Goal: Browse casually: Explore the website without a specific task or goal

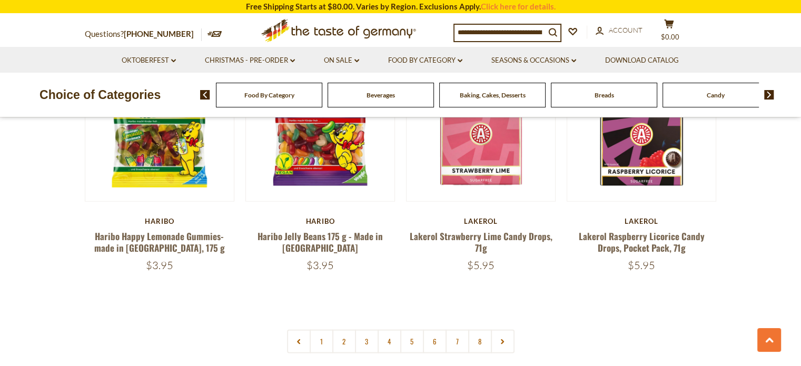
scroll to position [2529, 0]
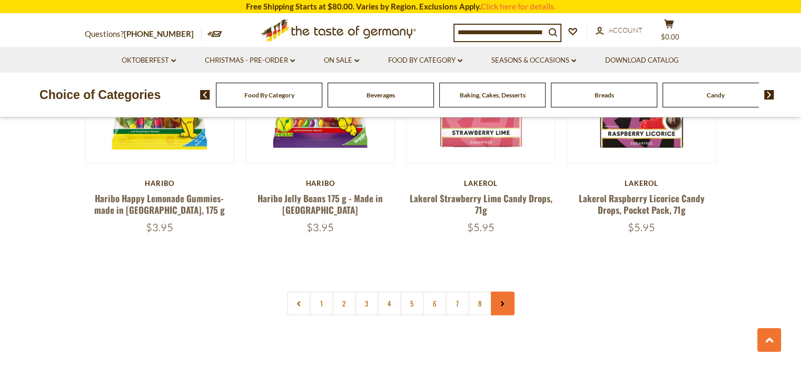
click at [509, 292] on link at bounding box center [503, 304] width 24 height 24
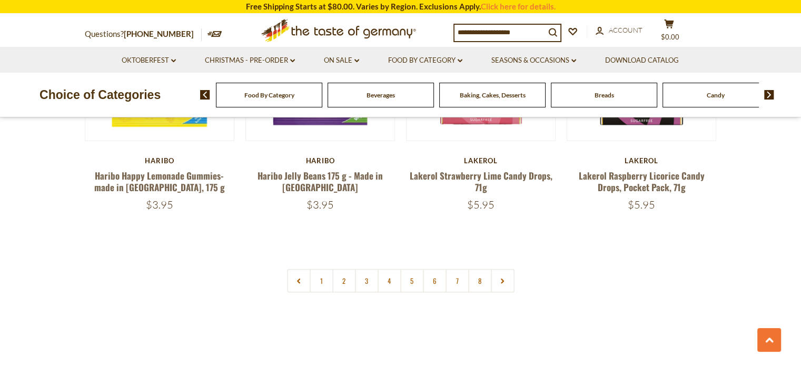
scroll to position [2476, 0]
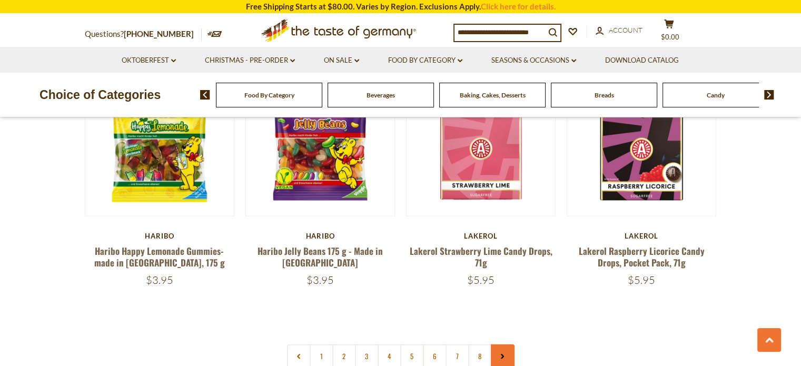
click at [500, 345] on link at bounding box center [503, 357] width 24 height 24
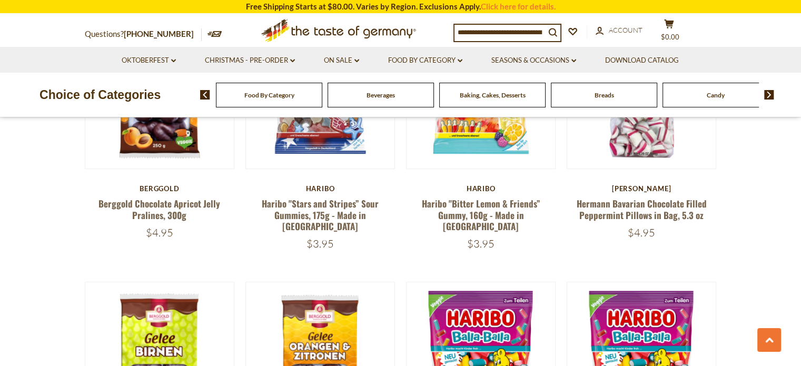
scroll to position [632, 0]
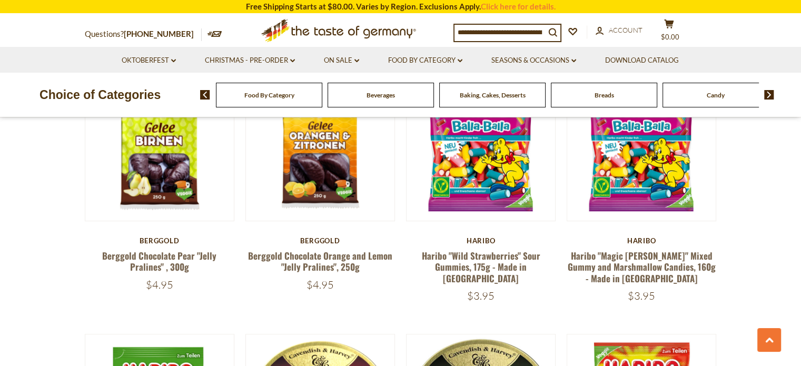
click at [322, 92] on div "Candy" at bounding box center [269, 95] width 106 height 25
click at [322, 101] on div "Candy" at bounding box center [269, 95] width 106 height 25
click at [772, 99] on img at bounding box center [769, 94] width 10 height 9
click at [317, 99] on div "Candy" at bounding box center [264, 95] width 106 height 25
click at [317, 99] on div "Breads" at bounding box center [264, 95] width 106 height 25
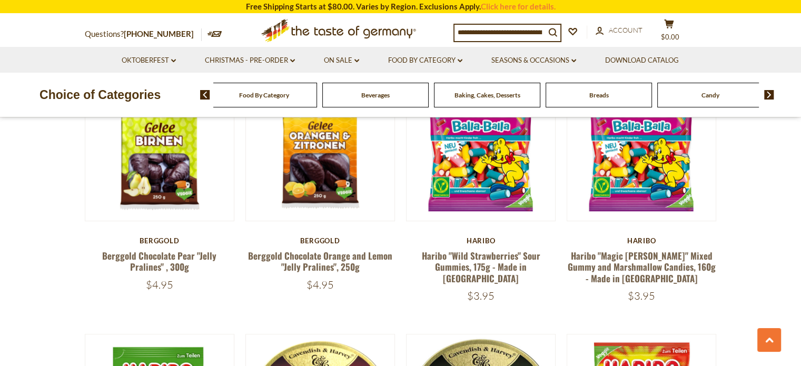
click at [771, 98] on img at bounding box center [769, 94] width 10 height 9
click at [178, 99] on div "Cereal" at bounding box center [124, 95] width 106 height 25
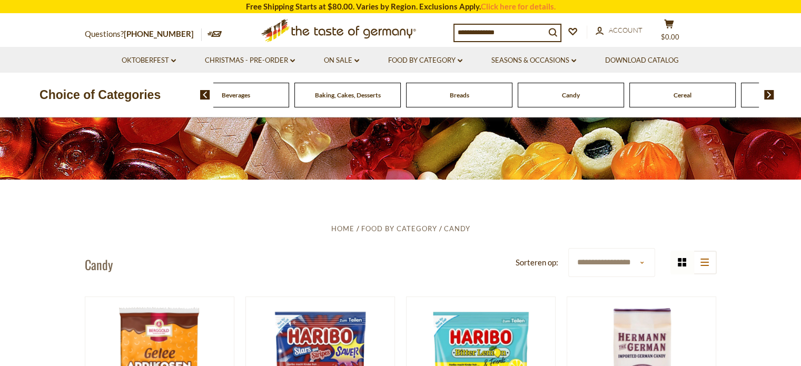
scroll to position [0, 0]
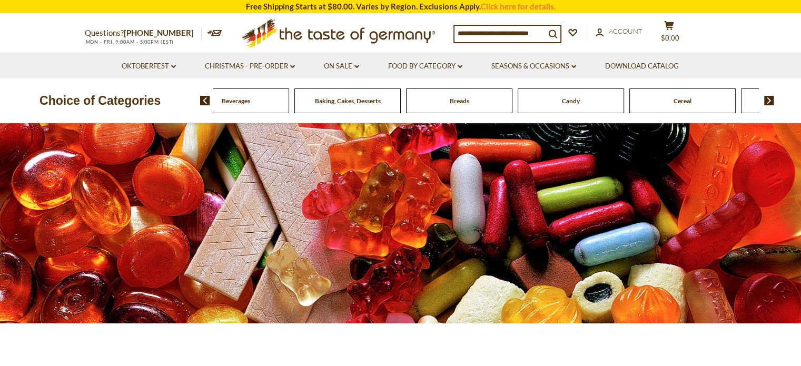
click at [689, 97] on span "Cereal" at bounding box center [683, 101] width 18 height 8
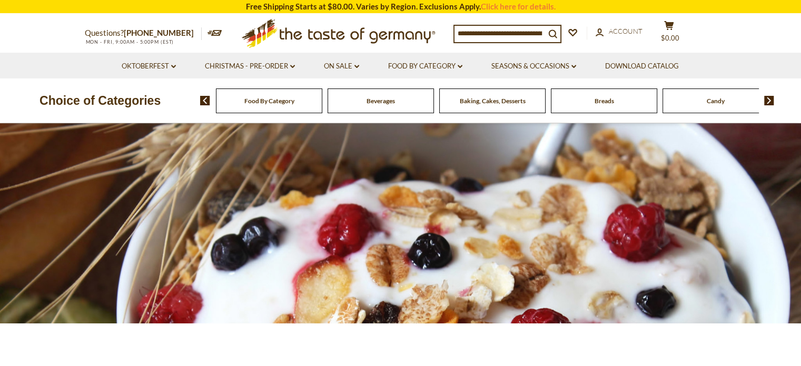
click at [322, 105] on div "Beverages" at bounding box center [269, 101] width 106 height 25
click at [381, 103] on span "Beverages" at bounding box center [381, 101] width 28 height 8
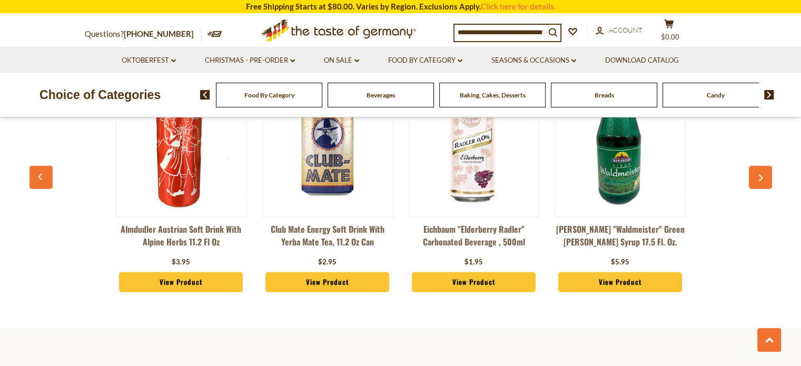
scroll to position [2582, 0]
